Goal: Complete application form

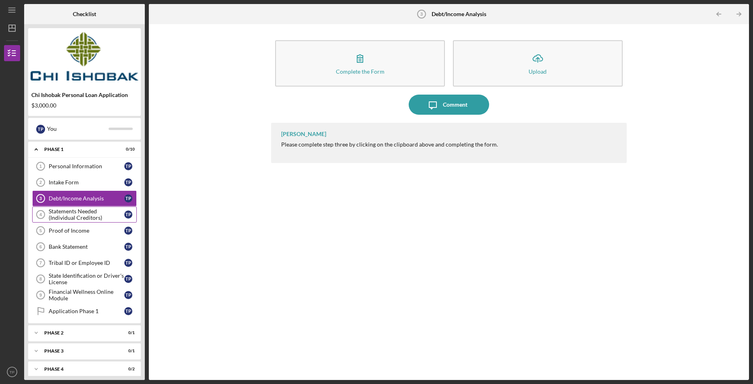
click at [60, 216] on div "Statements Needed (Individual Creditors)" at bounding box center [87, 214] width 76 height 13
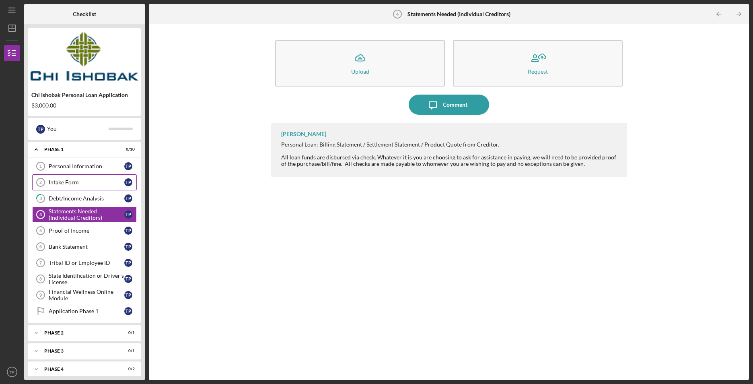
click at [90, 187] on link "Intake Form 2 Intake Form T P" at bounding box center [84, 182] width 105 height 16
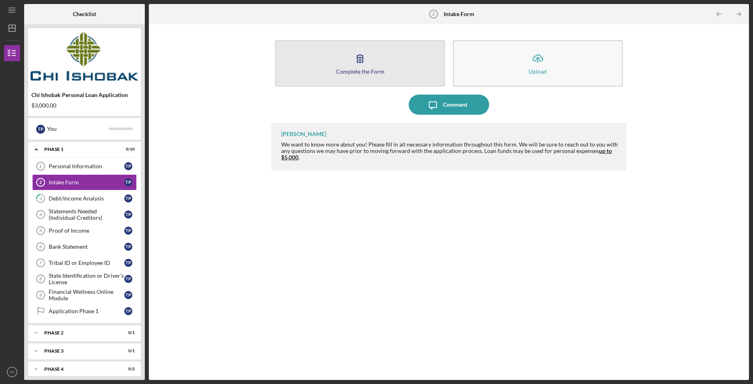
click at [367, 75] on button "Complete the Form Form" at bounding box center [360, 63] width 170 height 46
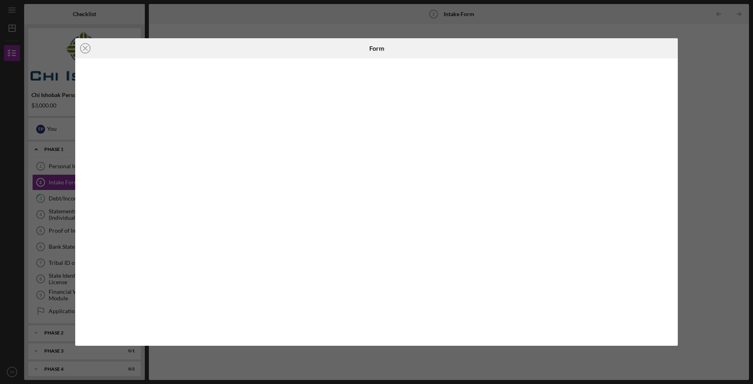
click at [295, 19] on div "Icon/Close Form" at bounding box center [376, 192] width 753 height 384
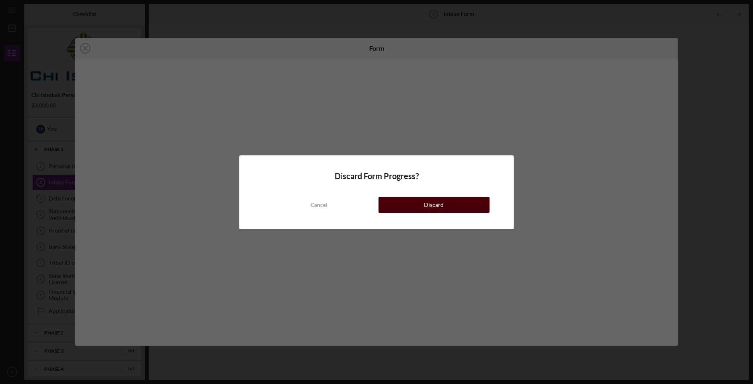
click at [436, 201] on div "Discard" at bounding box center [434, 205] width 20 height 16
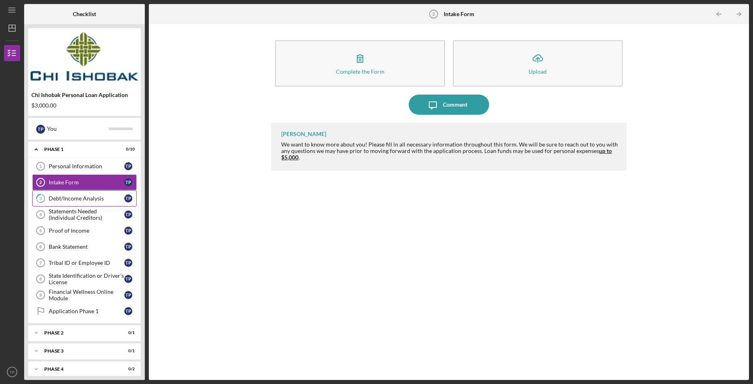
click at [74, 199] on div "Debt/Income Analysis" at bounding box center [87, 198] width 76 height 6
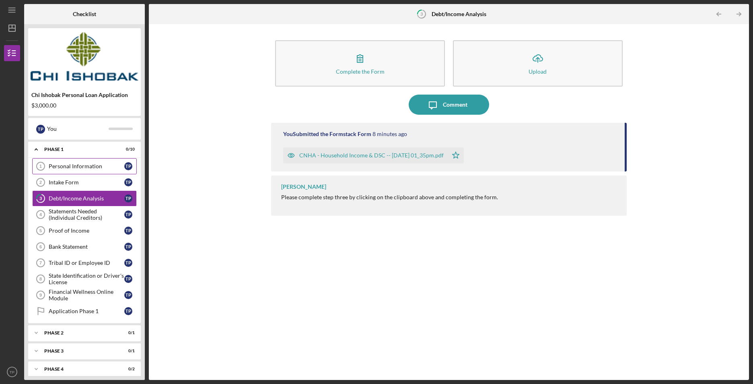
click at [90, 162] on link "Personal Information 1 Personal Information T P" at bounding box center [84, 166] width 105 height 16
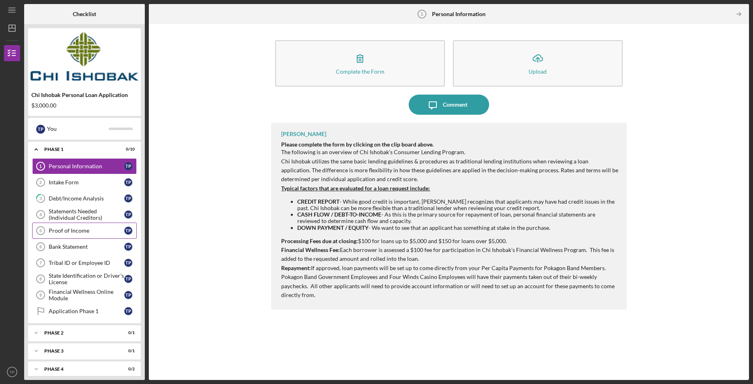
click at [70, 232] on div "Proof of Income" at bounding box center [87, 230] width 76 height 6
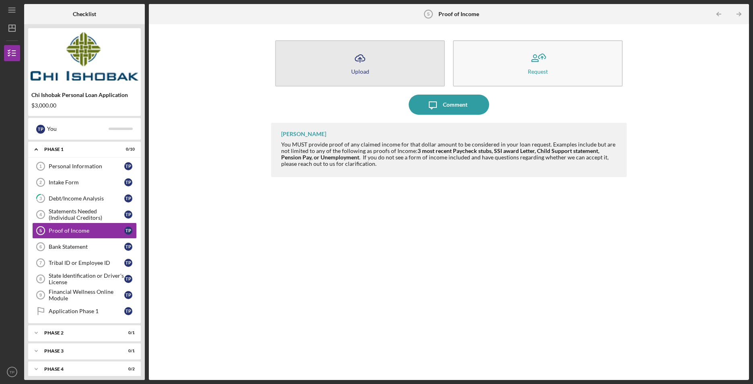
click at [379, 71] on button "Icon/Upload Upload" at bounding box center [360, 63] width 170 height 46
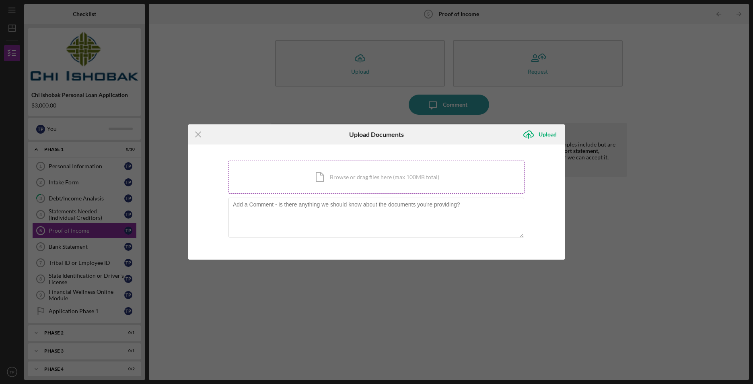
click at [372, 182] on div "Icon/Document Browse or drag files here (max 100MB total) Tap to choose files o…" at bounding box center [376, 176] width 296 height 33
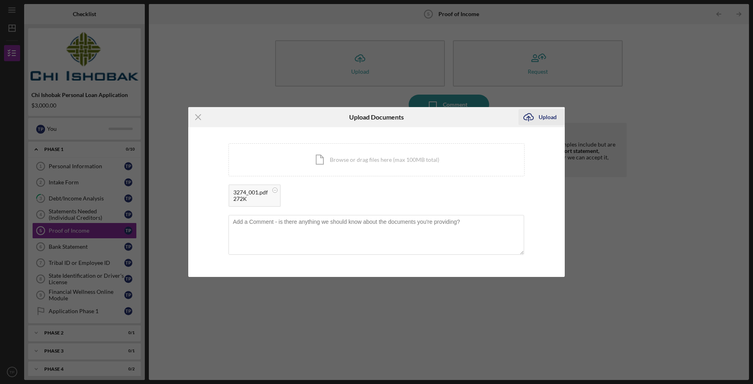
click at [545, 116] on div "Upload" at bounding box center [548, 117] width 18 height 16
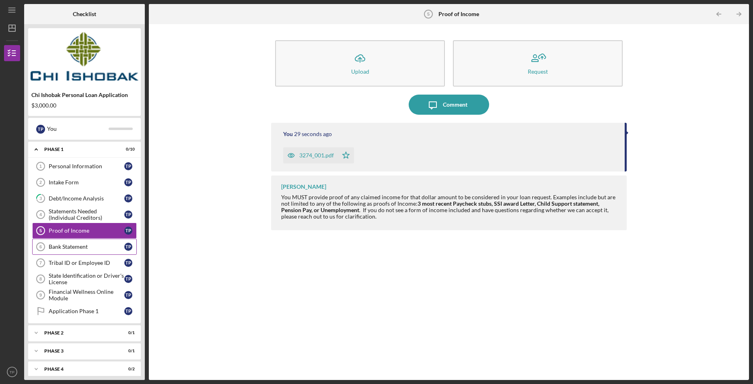
click at [101, 244] on div "Bank Statement" at bounding box center [87, 246] width 76 height 6
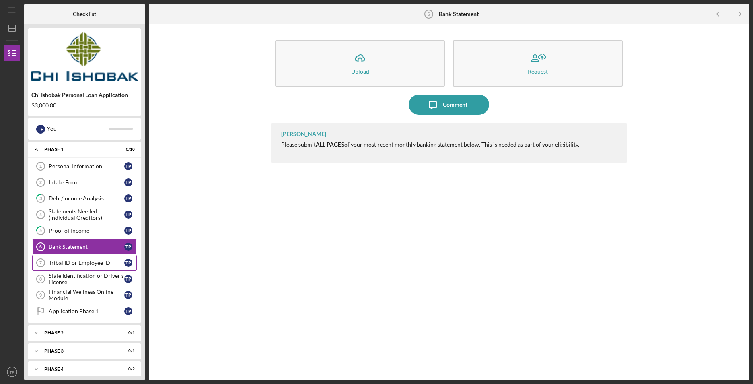
click at [95, 260] on div "Tribal ID or Employee ID" at bounding box center [87, 262] width 76 height 6
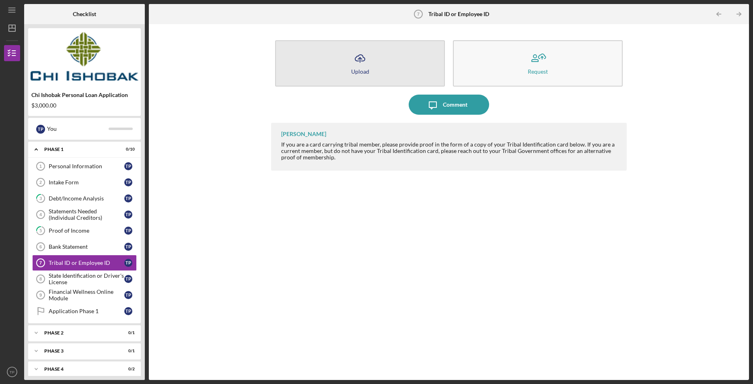
click at [289, 67] on button "Icon/Upload Upload" at bounding box center [360, 63] width 170 height 46
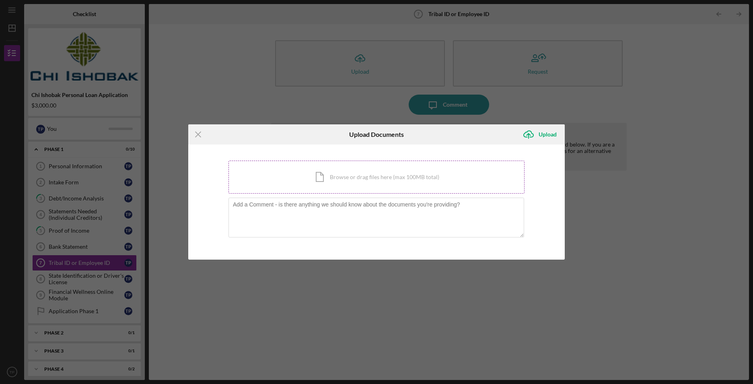
click at [336, 175] on div "Icon/Document Browse or drag files here (max 100MB total) Tap to choose files o…" at bounding box center [376, 176] width 296 height 33
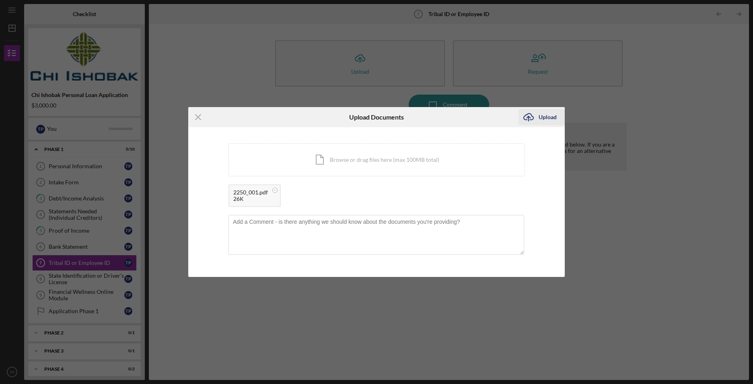
click at [545, 114] on div "Upload" at bounding box center [548, 117] width 18 height 16
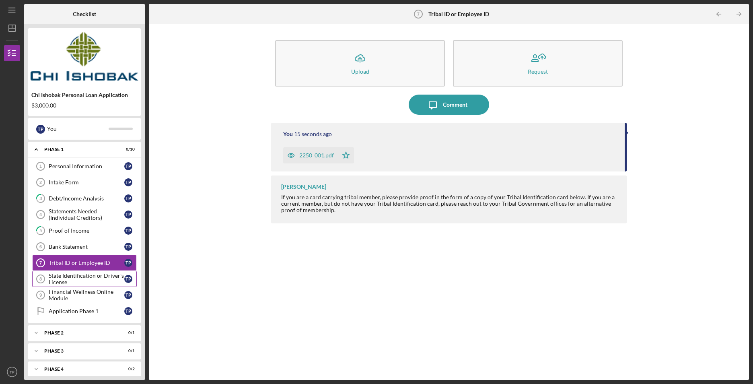
click at [92, 276] on div "State Identification or Driver's License" at bounding box center [87, 278] width 76 height 13
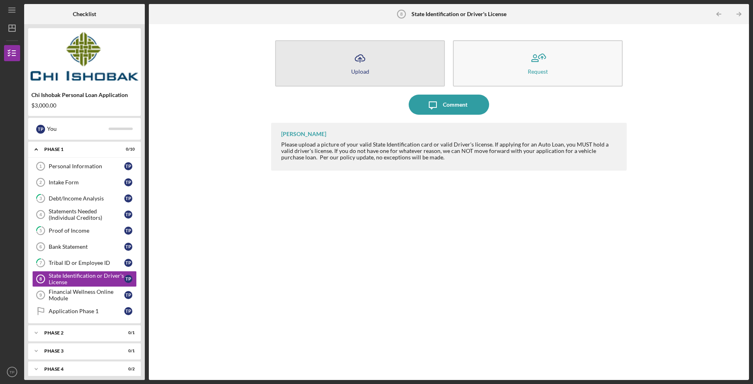
click at [389, 73] on button "Icon/Upload Upload" at bounding box center [360, 63] width 170 height 46
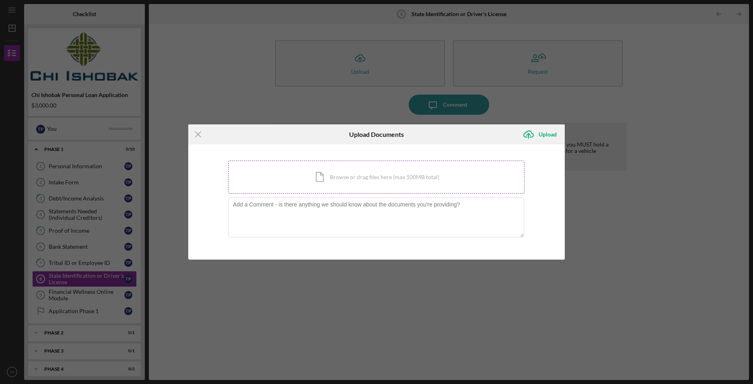
click at [324, 175] on div "Icon/Document Browse or drag files here (max 100MB total) Tap to choose files o…" at bounding box center [376, 176] width 296 height 33
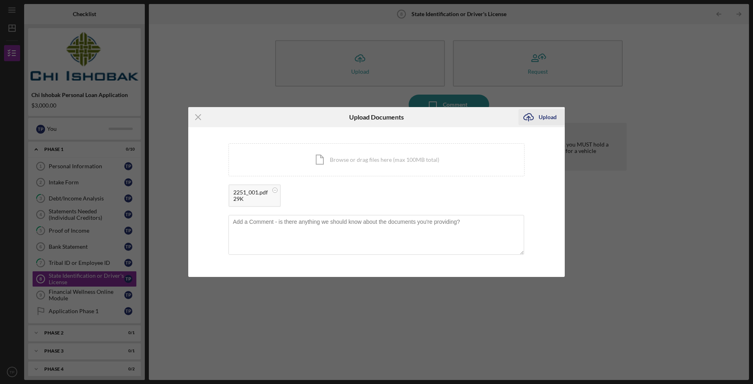
click at [543, 113] on div "Upload" at bounding box center [548, 117] width 18 height 16
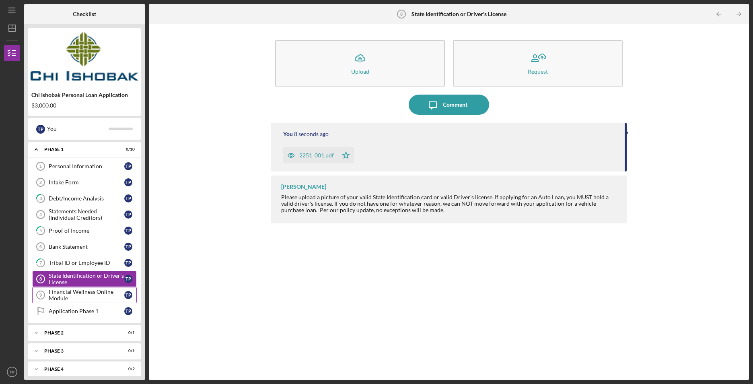
click at [121, 295] on div "Financial Wellness Online Module" at bounding box center [87, 294] width 76 height 13
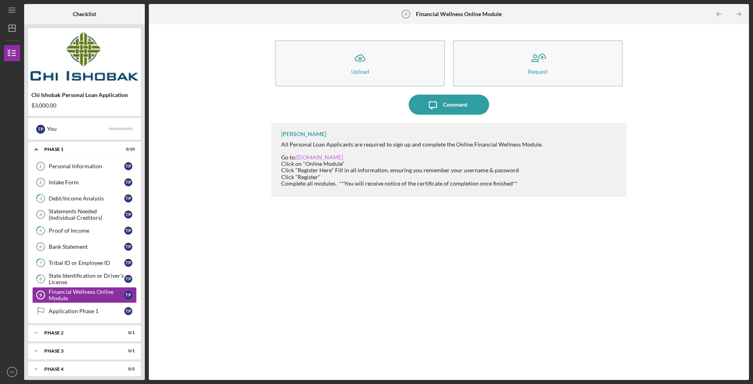
click at [341, 158] on link "[DOMAIN_NAME]" at bounding box center [319, 157] width 47 height 7
